Goal: Complete application form: Complete application form

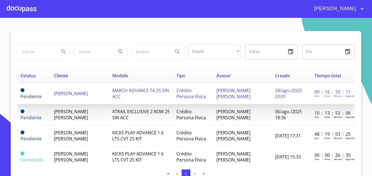
click at [144, 93] on span "MARCH ADVANCE TA 25 SIN ACC" at bounding box center [140, 93] width 57 height 12
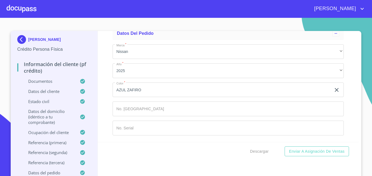
scroll to position [4, 0]
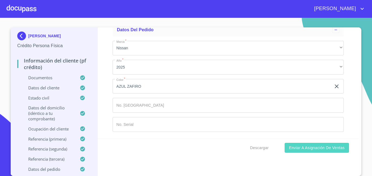
click at [302, 148] on span "Enviar a Asignación de Ventas" at bounding box center [317, 147] width 56 height 7
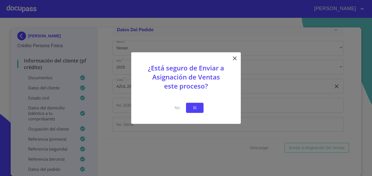
click at [195, 108] on span "Si" at bounding box center [194, 107] width 9 height 7
